Goal: Navigation & Orientation: Find specific page/section

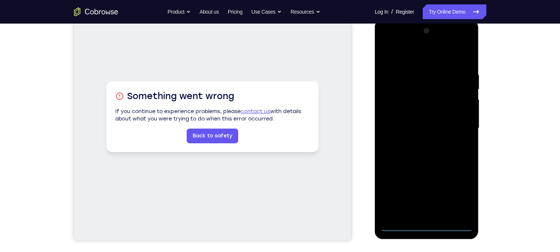
click at [428, 228] on div at bounding box center [426, 128] width 93 height 206
click at [460, 196] on div at bounding box center [426, 128] width 93 height 206
click at [386, 42] on div at bounding box center [426, 128] width 93 height 206
click at [458, 126] on div at bounding box center [426, 128] width 93 height 206
click at [419, 142] on div at bounding box center [426, 128] width 93 height 206
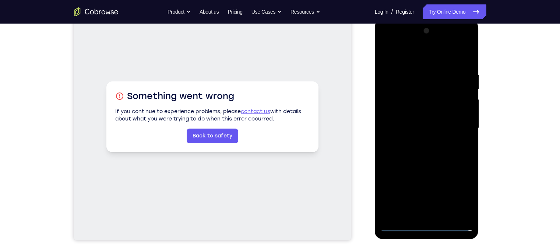
click at [407, 119] on div at bounding box center [426, 128] width 93 height 206
click at [397, 115] on div at bounding box center [426, 128] width 93 height 206
click at [410, 127] on div at bounding box center [426, 128] width 93 height 206
click at [417, 153] on div at bounding box center [426, 128] width 93 height 206
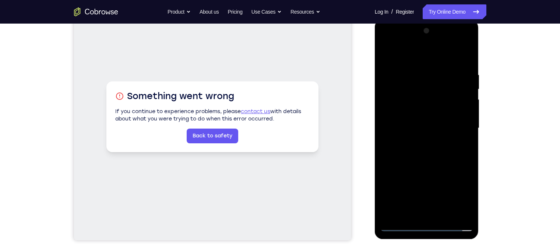
click at [401, 151] on div at bounding box center [426, 128] width 93 height 206
click at [422, 146] on div at bounding box center [426, 128] width 93 height 206
click at [466, 64] on div at bounding box center [426, 128] width 93 height 206
click at [468, 215] on div at bounding box center [426, 128] width 93 height 206
click at [470, 206] on div at bounding box center [426, 128] width 93 height 206
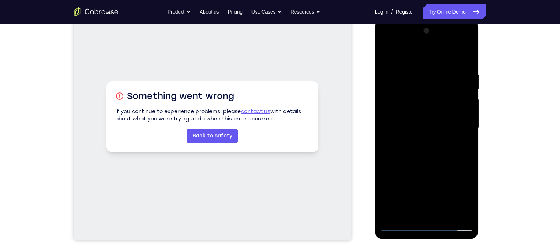
click at [446, 214] on div at bounding box center [426, 128] width 93 height 206
click at [427, 168] on div at bounding box center [426, 128] width 93 height 206
click at [409, 120] on div at bounding box center [426, 128] width 93 height 206
click at [407, 211] on div at bounding box center [426, 128] width 93 height 206
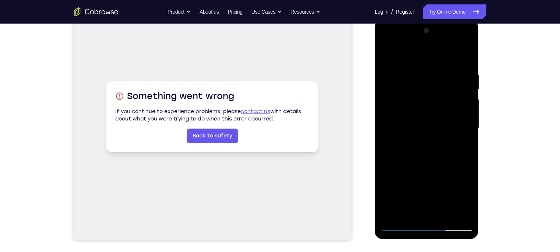
click at [416, 146] on div at bounding box center [426, 128] width 93 height 206
click at [404, 155] on div at bounding box center [426, 128] width 93 height 206
click at [460, 148] on div at bounding box center [426, 128] width 93 height 206
click at [386, 55] on div at bounding box center [426, 128] width 93 height 206
click at [413, 138] on div at bounding box center [426, 128] width 93 height 206
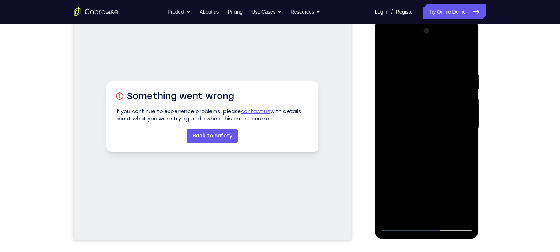
click at [403, 211] on div at bounding box center [426, 128] width 93 height 206
click at [462, 145] on div at bounding box center [426, 128] width 93 height 206
click at [461, 146] on div at bounding box center [426, 128] width 93 height 206
click at [385, 51] on div at bounding box center [426, 128] width 93 height 206
click at [469, 87] on div at bounding box center [426, 128] width 93 height 206
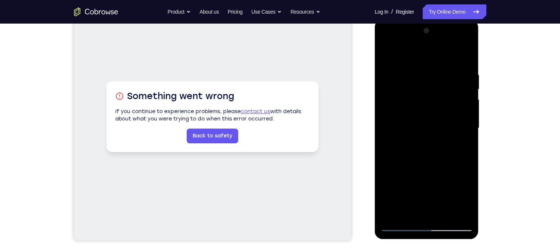
click at [469, 87] on div at bounding box center [426, 128] width 93 height 206
click at [389, 54] on div at bounding box center [426, 128] width 93 height 206
click at [416, 71] on div at bounding box center [426, 128] width 93 height 206
click at [466, 129] on div at bounding box center [426, 128] width 93 height 206
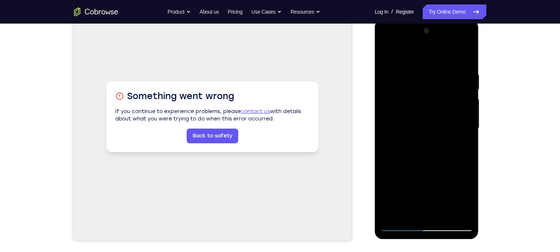
click at [466, 129] on div at bounding box center [426, 128] width 93 height 206
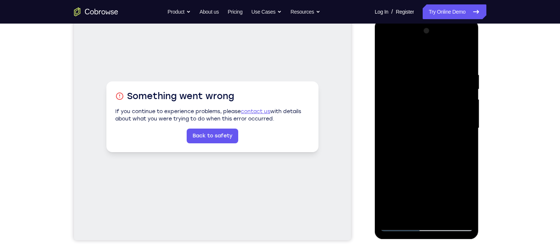
click at [466, 129] on div at bounding box center [426, 128] width 93 height 206
drag, startPoint x: 422, startPoint y: 133, endPoint x: 541, endPoint y: 141, distance: 118.9
click at [480, 141] on html "Online web based iOS Simulators and Android Emulators. Run iPhone, iPad, Mobile…" at bounding box center [427, 130] width 105 height 221
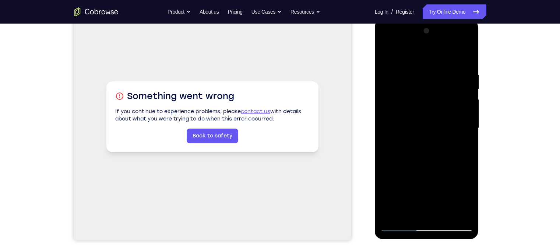
click at [464, 136] on div at bounding box center [426, 128] width 93 height 206
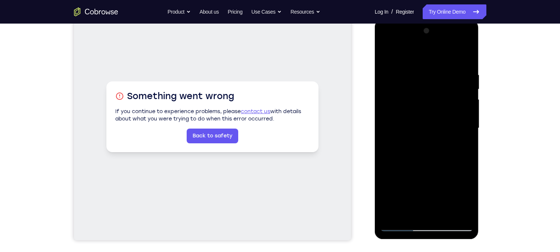
click at [466, 57] on div at bounding box center [426, 128] width 93 height 206
click at [445, 216] on div at bounding box center [426, 128] width 93 height 206
click at [385, 59] on div at bounding box center [426, 128] width 93 height 206
click at [385, 54] on div at bounding box center [426, 128] width 93 height 206
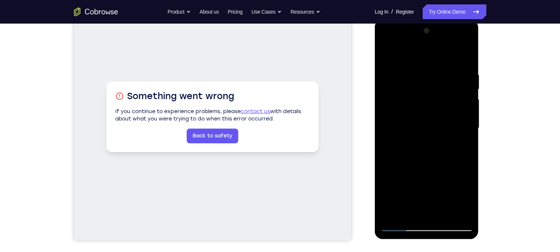
drag, startPoint x: 454, startPoint y: 69, endPoint x: 368, endPoint y: 69, distance: 86.2
click at [375, 69] on html "Online web based iOS Simulators and Android Emulators. Run iPhone, iPad, Mobile…" at bounding box center [427, 130] width 105 height 221
drag, startPoint x: 455, startPoint y: 75, endPoint x: 366, endPoint y: 74, distance: 88.8
click at [375, 74] on html "Online web based iOS Simulators and Android Emulators. Run iPhone, iPad, Mobile…" at bounding box center [427, 130] width 105 height 221
drag, startPoint x: 431, startPoint y: 147, endPoint x: 425, endPoint y: 10, distance: 137.2
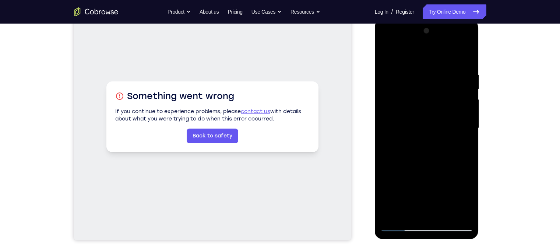
click at [425, 20] on html "Online web based iOS Simulators and Android Emulators. Run iPhone, iPad, Mobile…" at bounding box center [427, 130] width 105 height 221
drag, startPoint x: 419, startPoint y: 155, endPoint x: 413, endPoint y: 63, distance: 91.9
click at [413, 63] on div at bounding box center [426, 128] width 93 height 206
drag, startPoint x: 420, startPoint y: 126, endPoint x: 414, endPoint y: 47, distance: 78.7
click at [414, 47] on div at bounding box center [426, 128] width 93 height 206
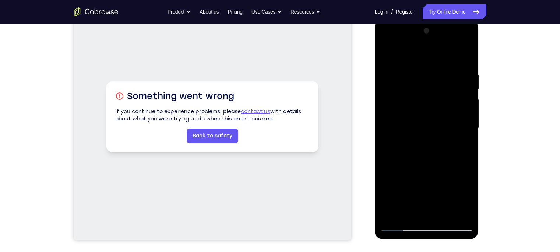
drag, startPoint x: 421, startPoint y: 166, endPoint x: 415, endPoint y: 74, distance: 92.2
click at [415, 74] on div at bounding box center [426, 128] width 93 height 206
drag, startPoint x: 423, startPoint y: 187, endPoint x: 418, endPoint y: 120, distance: 67.2
click at [418, 120] on div at bounding box center [426, 128] width 93 height 206
click at [469, 153] on div at bounding box center [426, 128] width 93 height 206
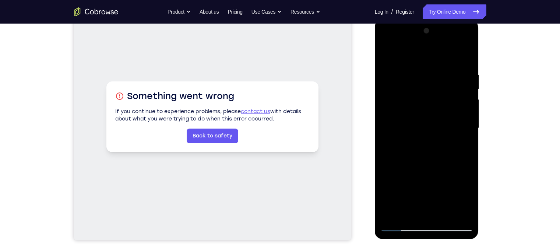
click at [468, 129] on div at bounding box center [426, 128] width 93 height 206
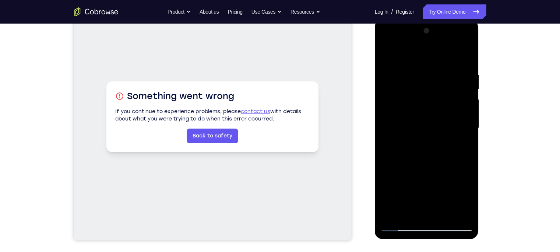
click at [468, 129] on div at bounding box center [426, 128] width 93 height 206
click at [387, 128] on div at bounding box center [426, 128] width 93 height 206
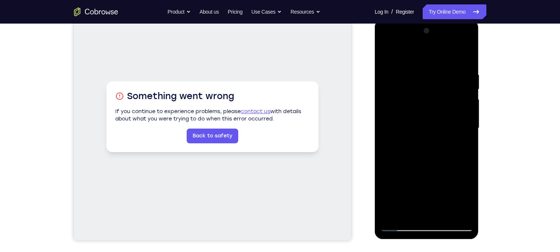
click at [387, 128] on div at bounding box center [426, 128] width 93 height 206
click at [386, 131] on div at bounding box center [426, 128] width 93 height 206
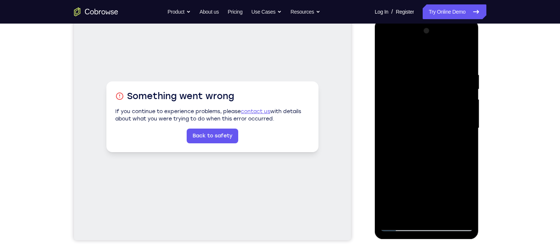
click at [386, 131] on div at bounding box center [426, 128] width 93 height 206
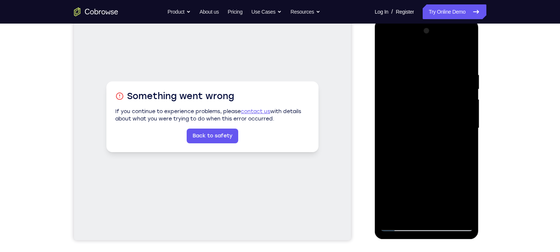
click at [420, 188] on div at bounding box center [426, 128] width 93 height 206
drag, startPoint x: 435, startPoint y: 208, endPoint x: 431, endPoint y: 200, distance: 9.2
click at [431, 200] on div at bounding box center [426, 128] width 93 height 206
drag, startPoint x: 431, startPoint y: 200, endPoint x: 428, endPoint y: 92, distance: 107.6
click at [428, 92] on div at bounding box center [426, 128] width 93 height 206
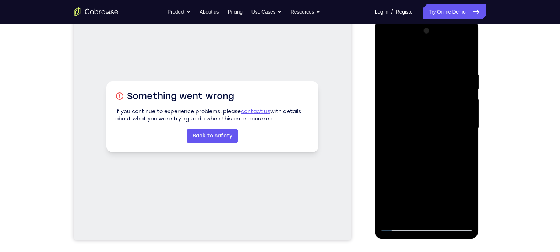
click at [385, 126] on div at bounding box center [426, 128] width 93 height 206
drag, startPoint x: 385, startPoint y: 126, endPoint x: 392, endPoint y: 40, distance: 86.1
click at [392, 40] on div at bounding box center [426, 128] width 93 height 206
drag, startPoint x: 441, startPoint y: 161, endPoint x: 431, endPoint y: 18, distance: 143.2
click at [431, 20] on html "Online web based iOS Simulators and Android Emulators. Run iPhone, iPad, Mobile…" at bounding box center [427, 130] width 105 height 221
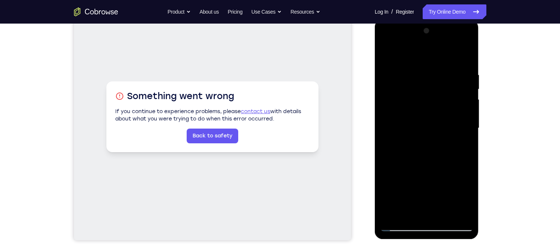
click at [445, 211] on div at bounding box center [426, 128] width 93 height 206
click at [389, 54] on div at bounding box center [426, 128] width 93 height 206
drag, startPoint x: 421, startPoint y: 175, endPoint x: 416, endPoint y: 71, distance: 104.7
click at [416, 71] on div at bounding box center [426, 128] width 93 height 206
drag, startPoint x: 432, startPoint y: 178, endPoint x: 436, endPoint y: 39, distance: 138.2
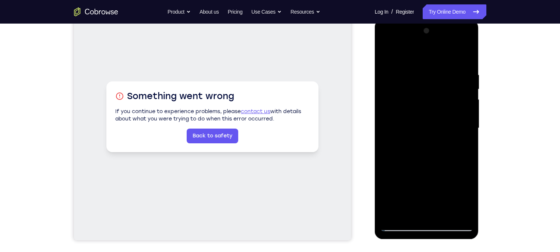
click at [436, 39] on div at bounding box center [426, 128] width 93 height 206
drag, startPoint x: 422, startPoint y: 165, endPoint x: 438, endPoint y: 21, distance: 144.8
click at [438, 21] on div at bounding box center [427, 130] width 104 height 220
drag, startPoint x: 425, startPoint y: 134, endPoint x: 472, endPoint y: -49, distance: 189.0
click at [472, 20] on html "Online web based iOS Simulators and Android Emulators. Run iPhone, iPad, Mobile…" at bounding box center [427, 130] width 105 height 221
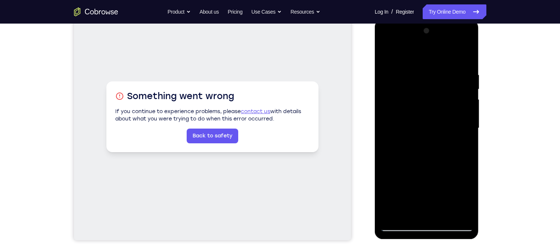
drag, startPoint x: 426, startPoint y: 166, endPoint x: 443, endPoint y: 30, distance: 137.4
click at [443, 30] on div at bounding box center [426, 128] width 93 height 206
